Goal: Task Accomplishment & Management: Complete application form

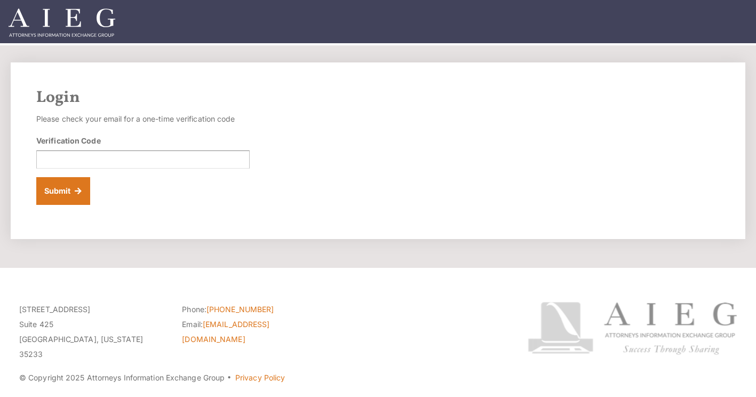
click at [99, 169] on form "Please check your email for a one-time verification code Verification Code Subm…" at bounding box center [143, 158] width 214 height 93
click at [109, 159] on input "Verification Code" at bounding box center [143, 160] width 214 height 18
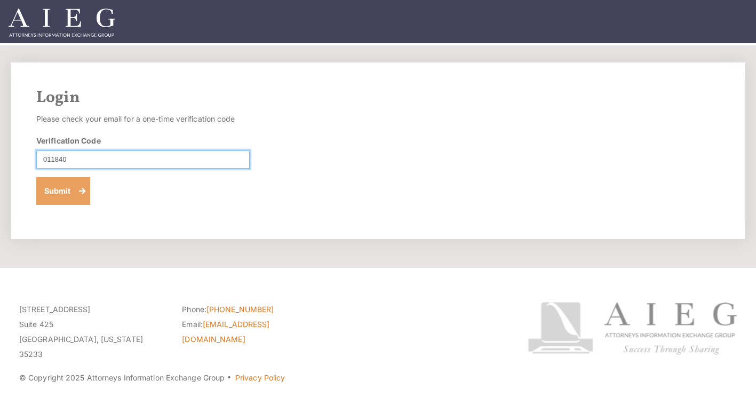
type input "011840"
click at [63, 183] on button "Submit" at bounding box center [63, 191] width 54 height 28
click at [75, 160] on input "Verification Code" at bounding box center [143, 160] width 214 height 18
type input "588355"
click at [58, 185] on button "Submit" at bounding box center [63, 191] width 54 height 28
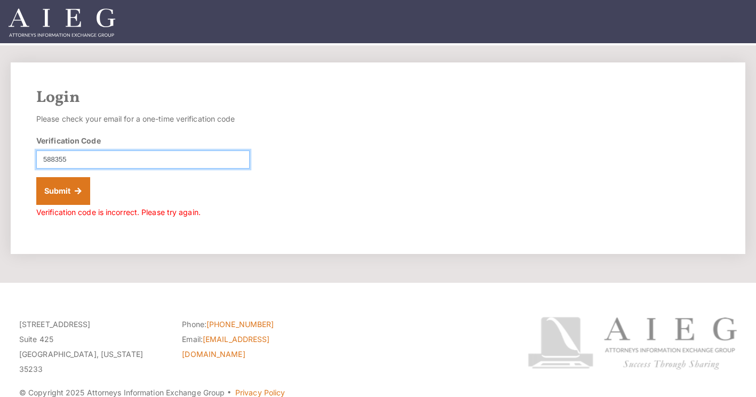
click at [97, 154] on input "588355" at bounding box center [143, 160] width 214 height 18
type input "588335"
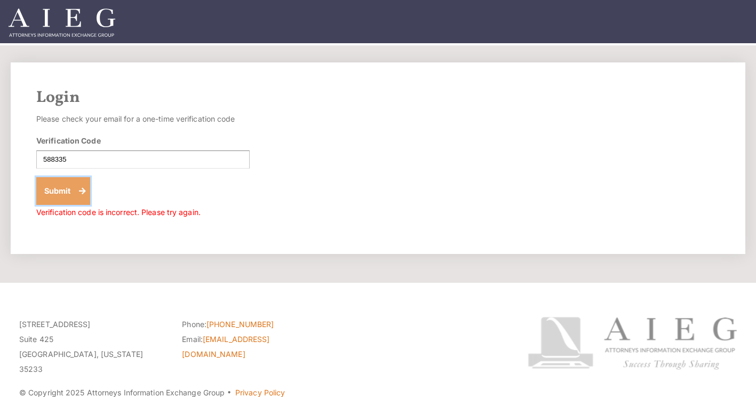
click at [65, 184] on button "Submit" at bounding box center [63, 191] width 54 height 28
